Goal: Check status

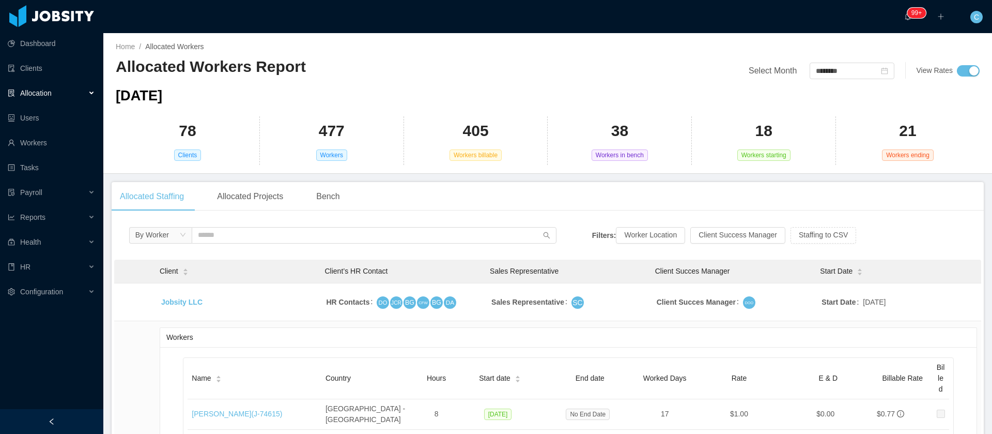
click at [187, 269] on icon "icon: caret-up" at bounding box center [185, 270] width 6 height 6
